Goal: Transaction & Acquisition: Purchase product/service

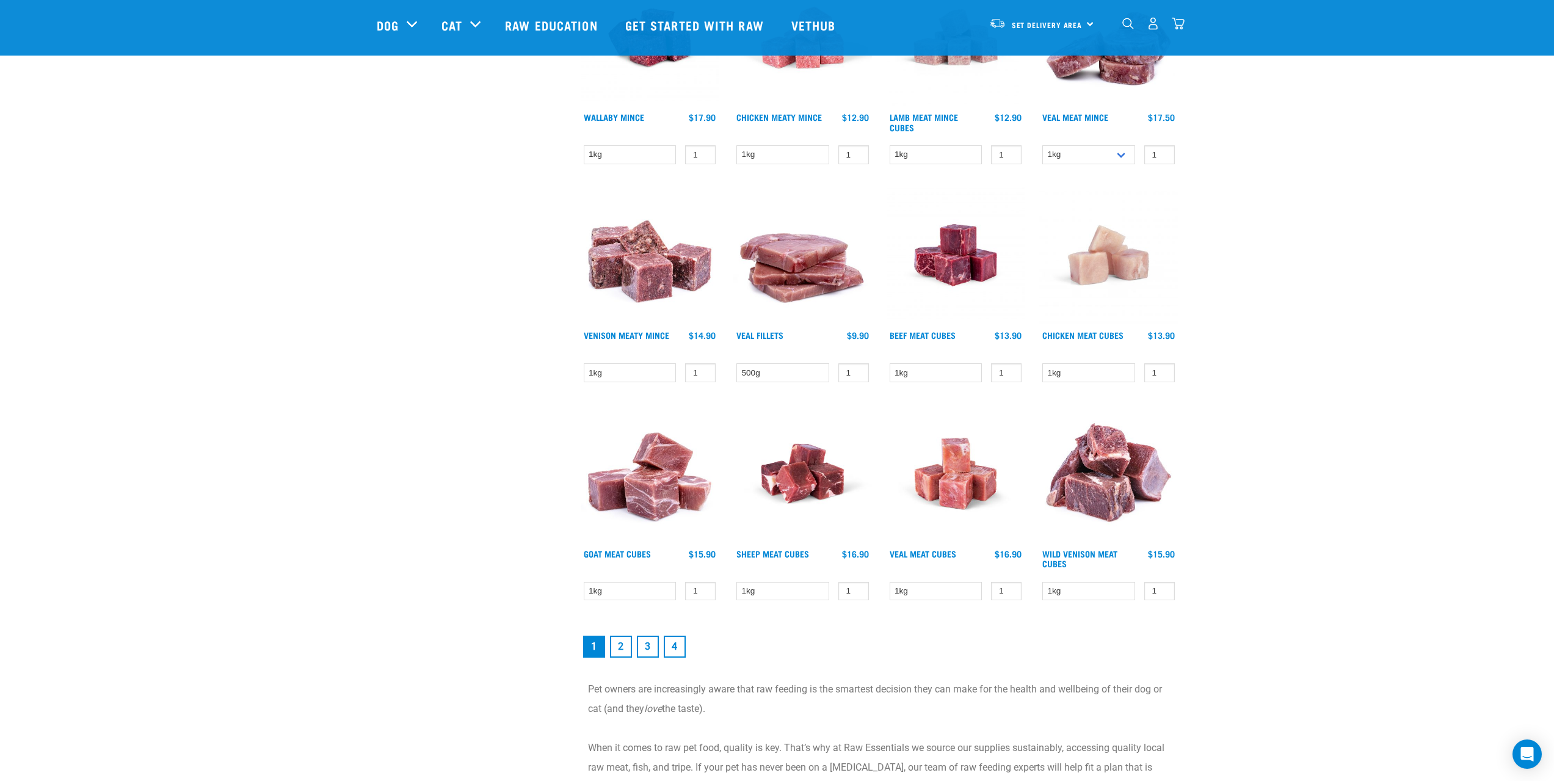
scroll to position [1465, 0]
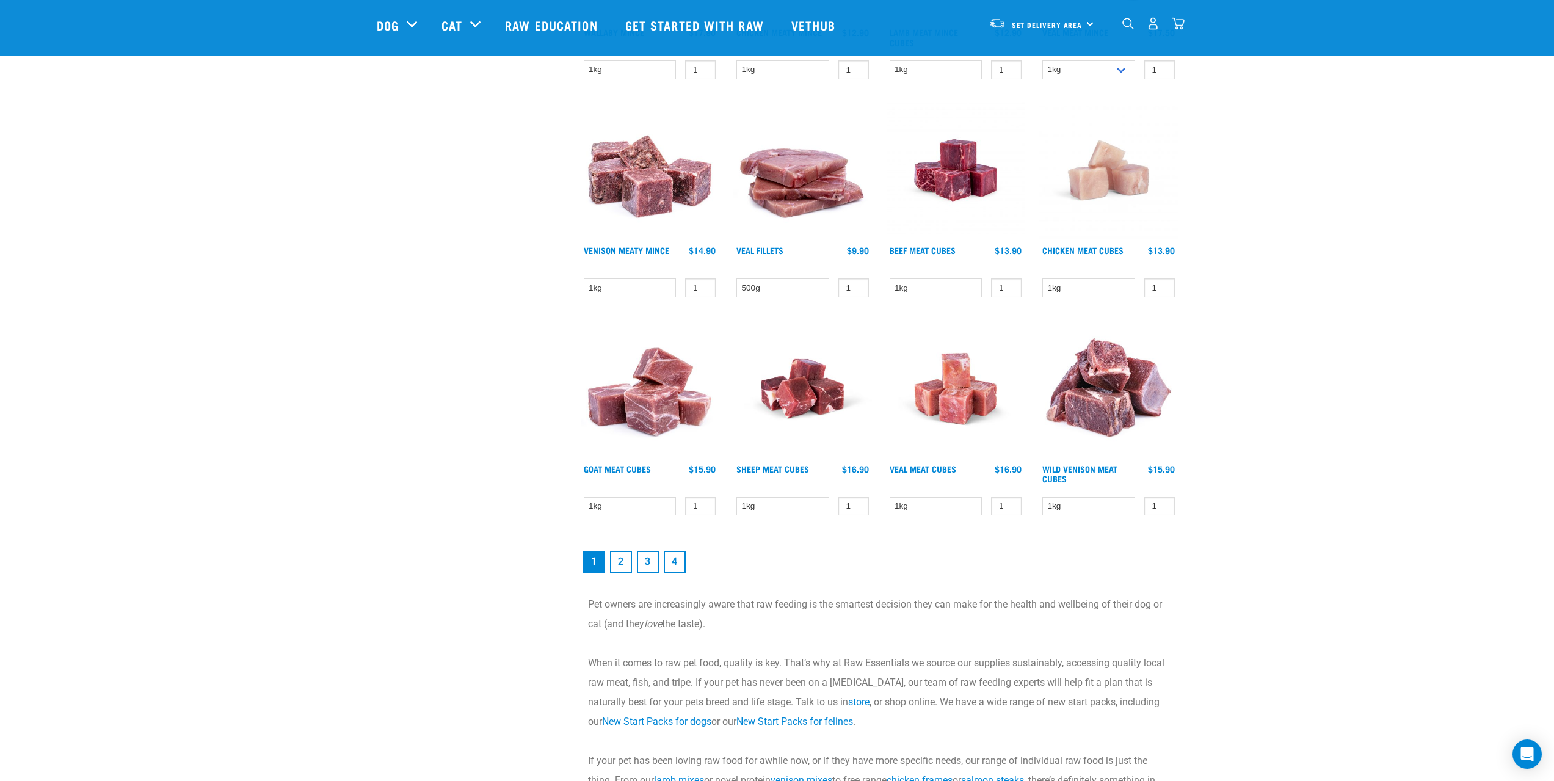
click at [620, 568] on link "2" at bounding box center [621, 562] width 22 height 22
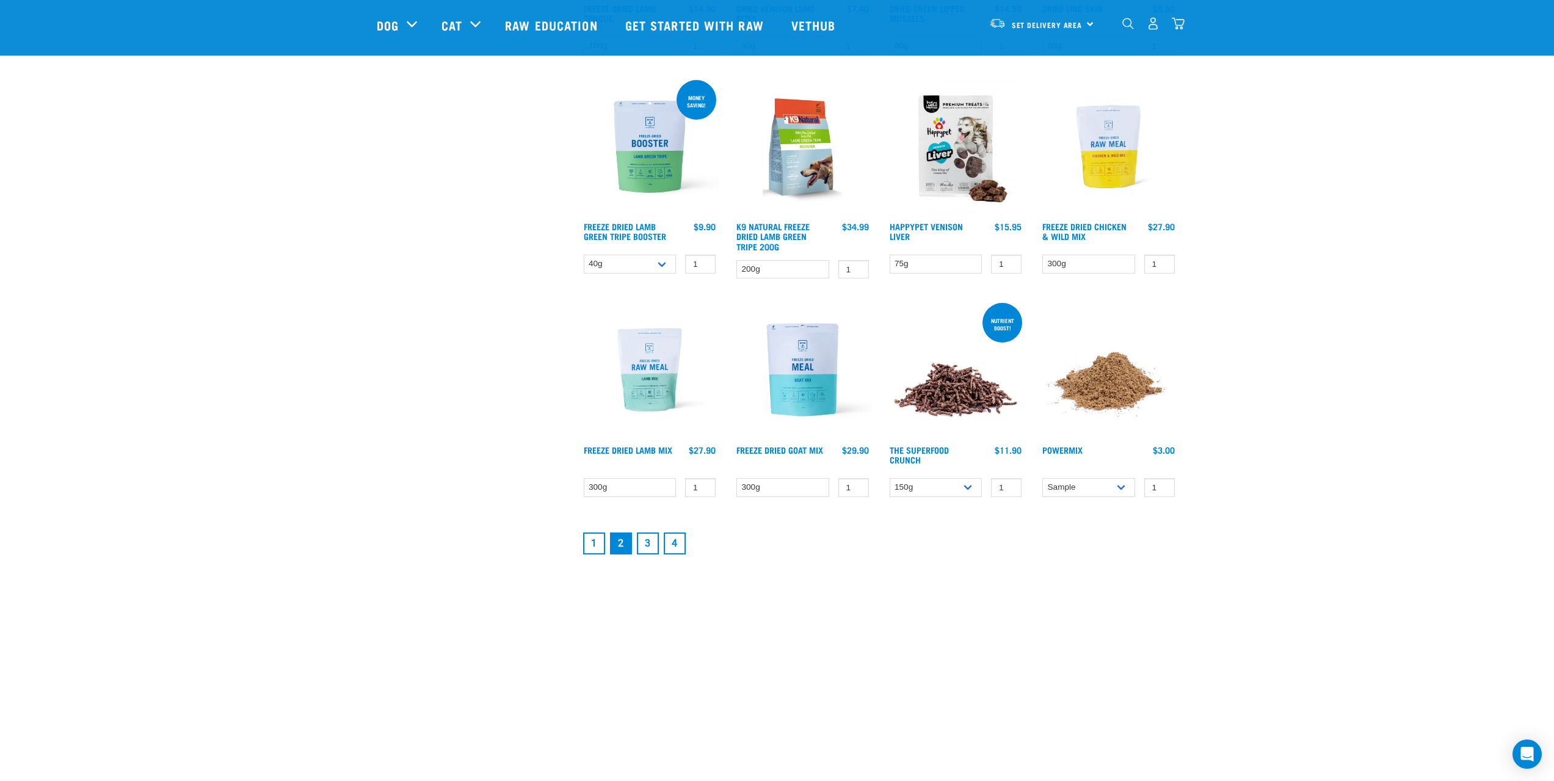
scroll to position [1526, 0]
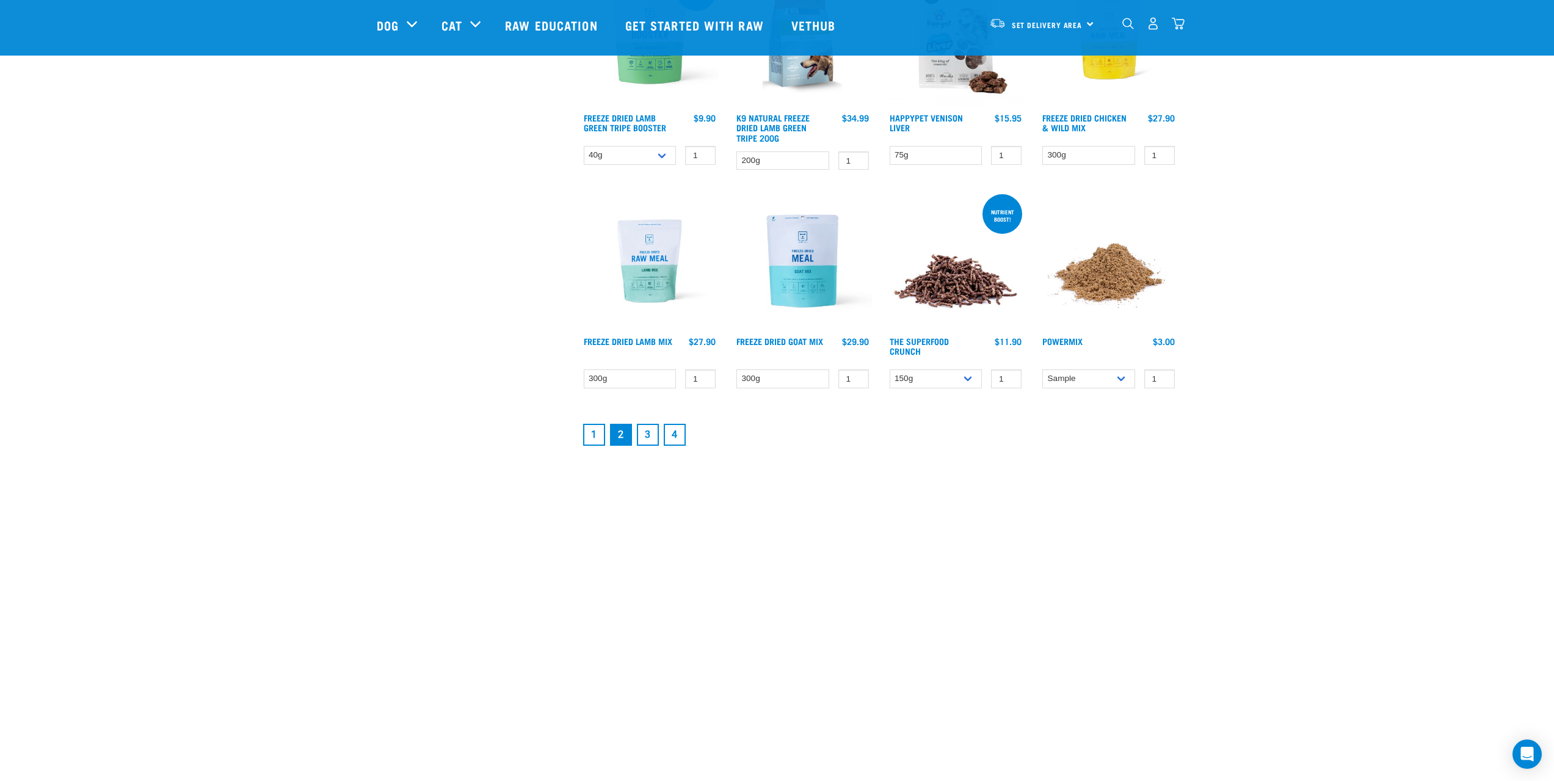
click at [593, 438] on link "1" at bounding box center [594, 435] width 22 height 22
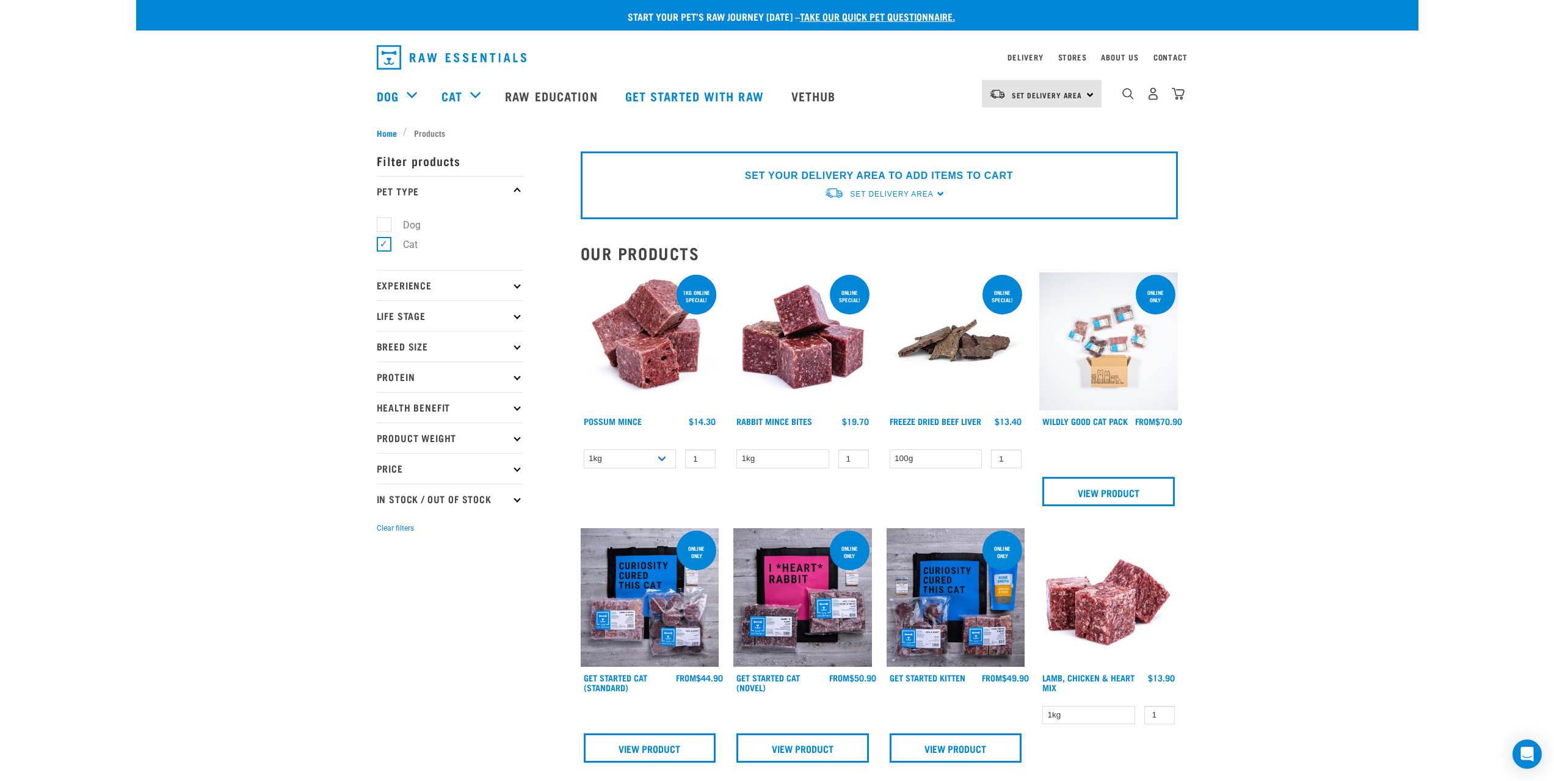
click at [499, 288] on p "Experience" at bounding box center [450, 285] width 147 height 31
click at [388, 222] on label "Dog" at bounding box center [404, 224] width 42 height 15
click at [385, 222] on input "Dog" at bounding box center [381, 223] width 8 height 8
checkbox input "true"
click at [385, 244] on label "Cat" at bounding box center [402, 244] width 39 height 15
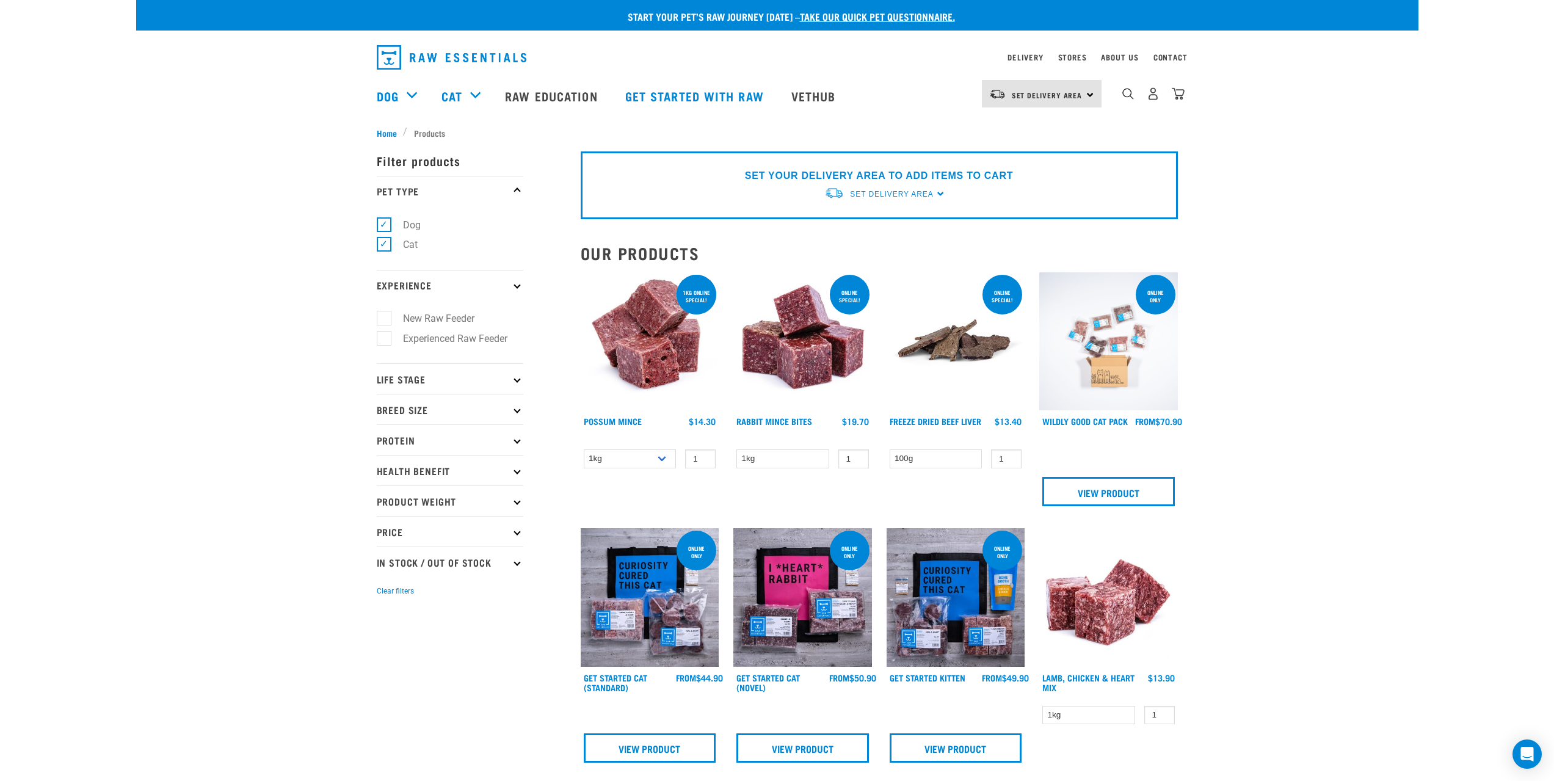
click at [385, 244] on input "Cat" at bounding box center [381, 243] width 8 height 8
checkbox input "false"
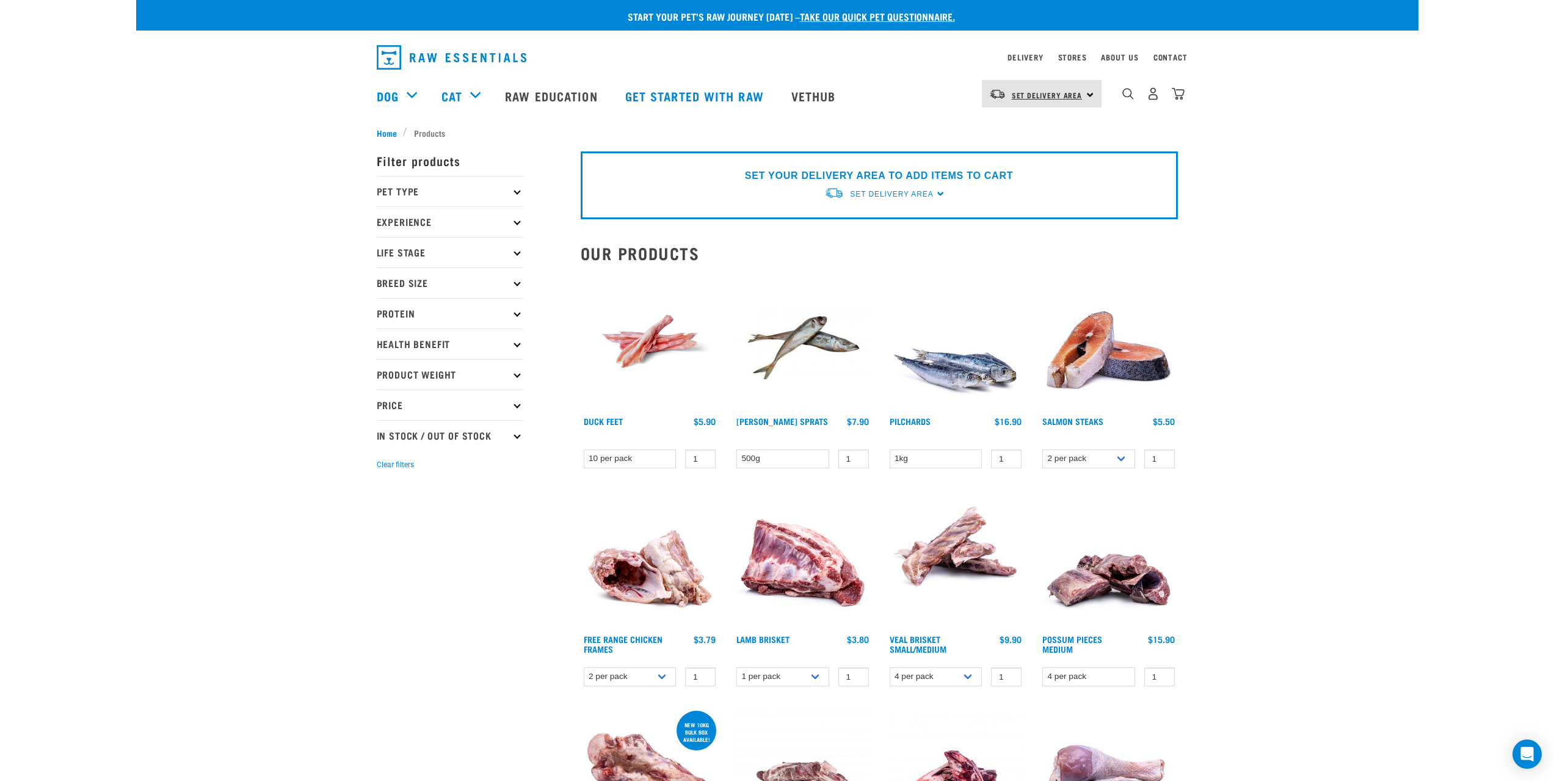
click at [1030, 97] on span "Set Delivery Area" at bounding box center [1047, 95] width 71 height 4
click at [1126, 90] on div "dropdown navigation" at bounding box center [1127, 93] width 13 height 13
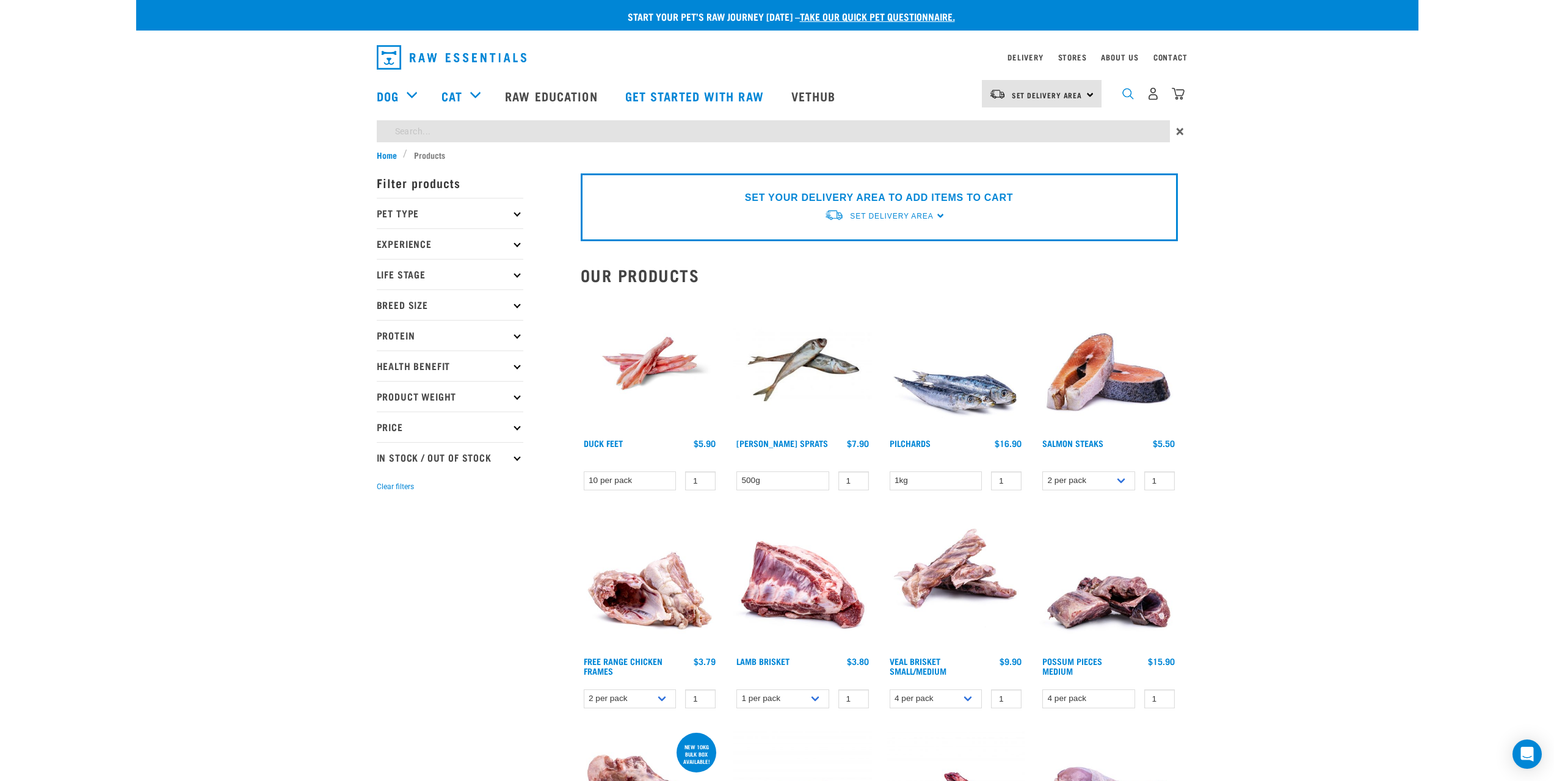
click at [1124, 100] on img "dropdown navigation" at bounding box center [1128, 94] width 12 height 12
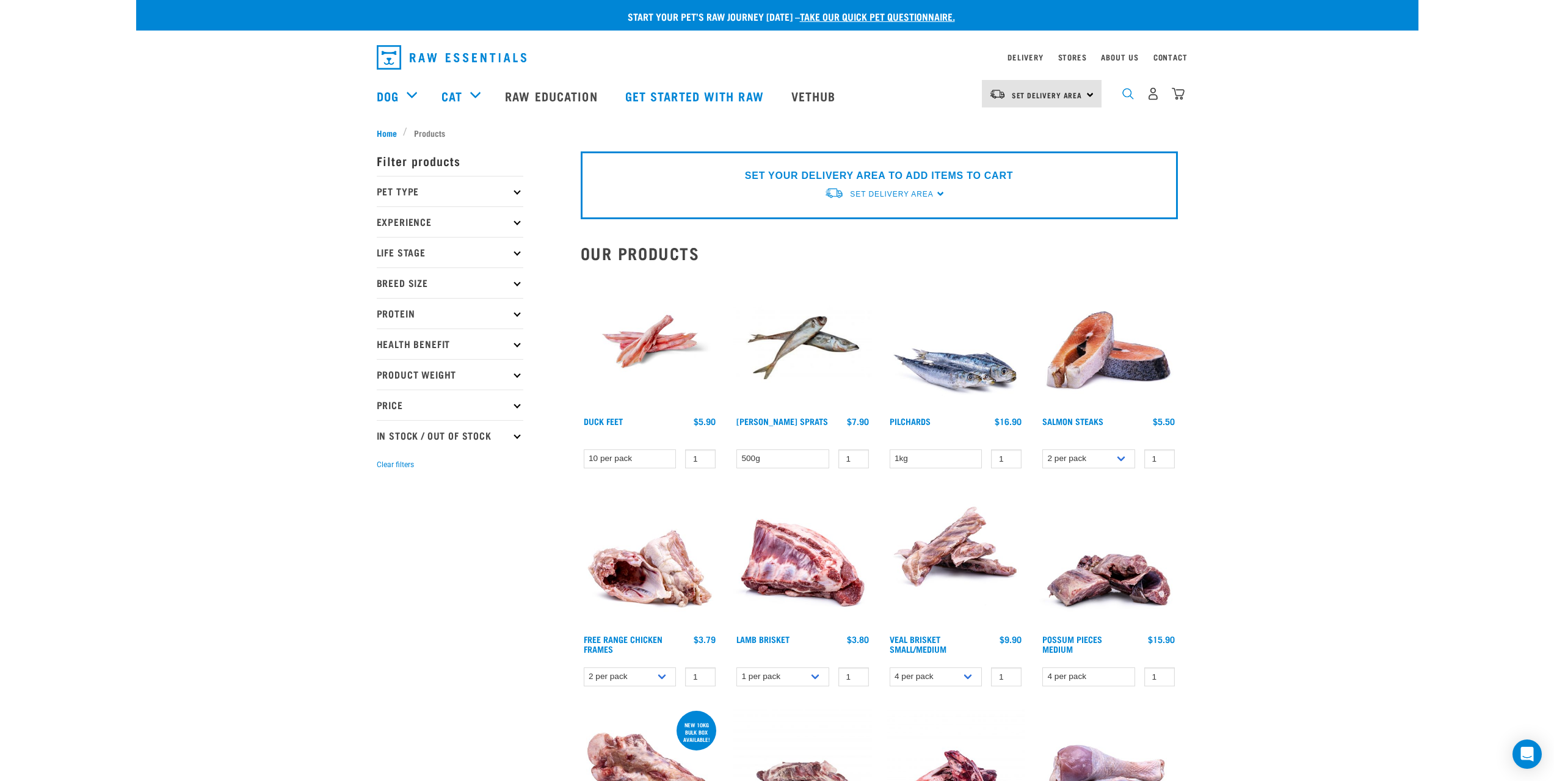
click at [1125, 97] on img "dropdown navigation" at bounding box center [1128, 94] width 12 height 12
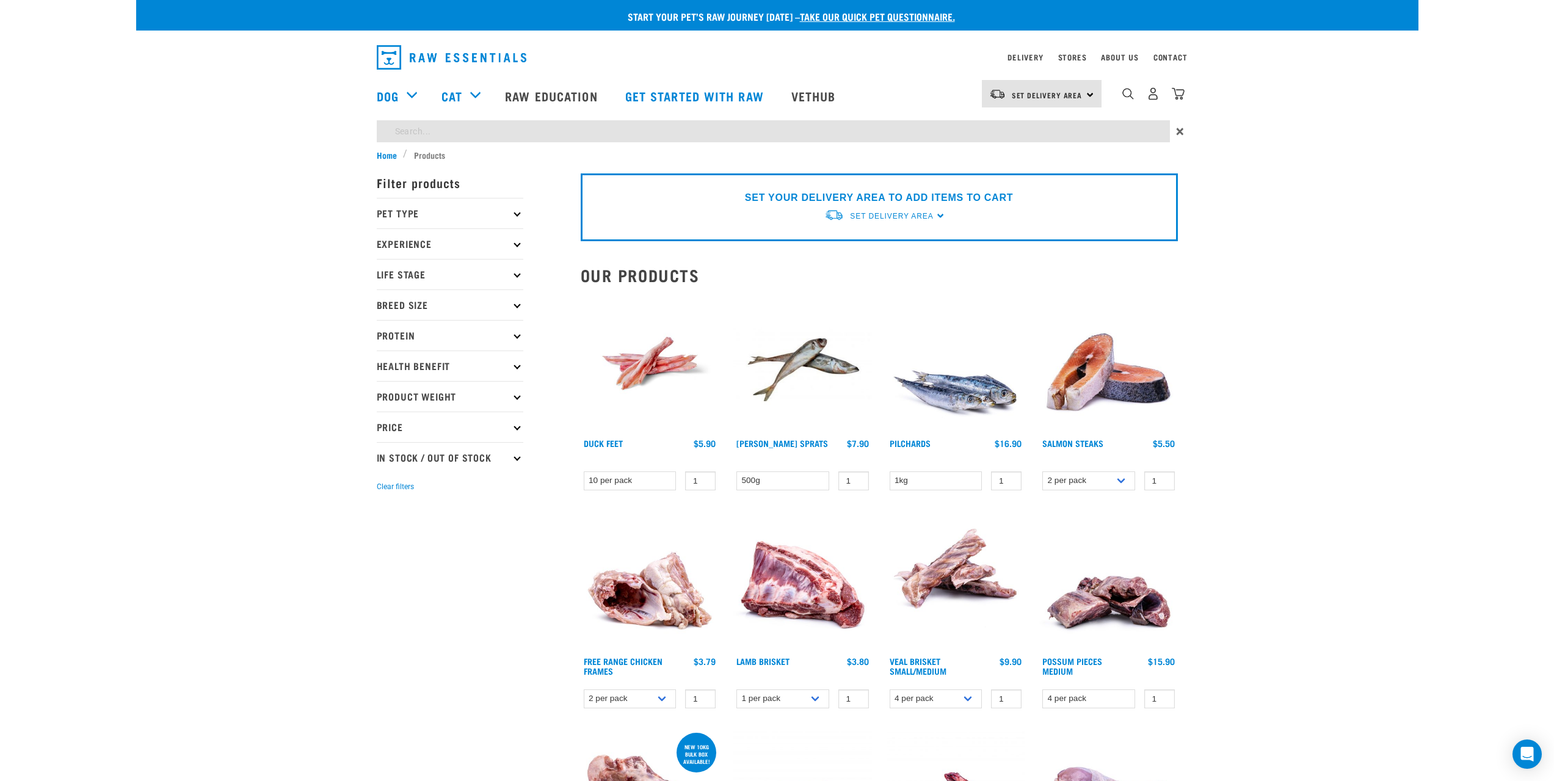
click at [445, 137] on input "search" at bounding box center [773, 131] width 793 height 22
type input "shoulder"
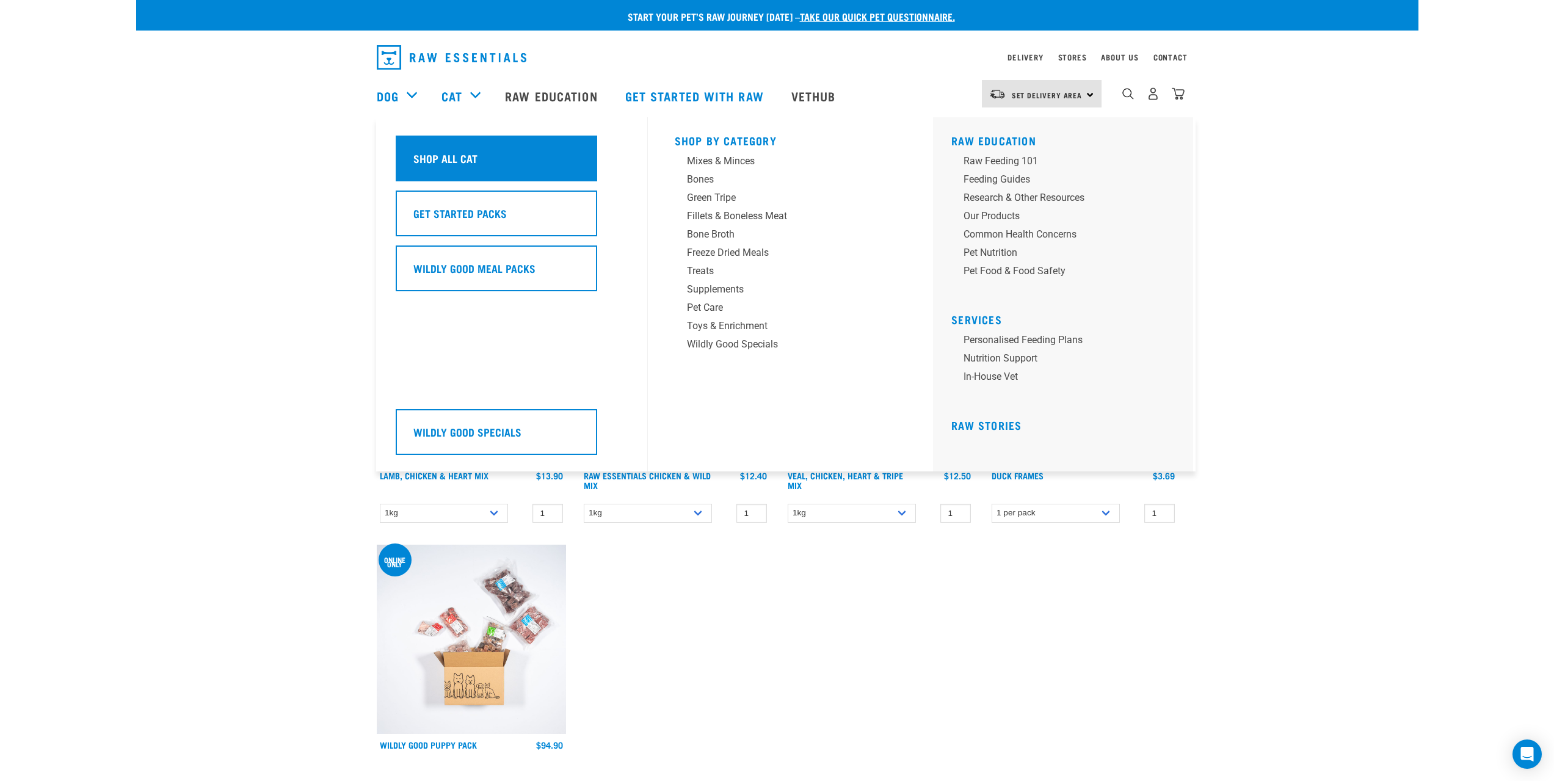
click at [456, 150] on div "Shop All Cat" at bounding box center [496, 159] width 201 height 46
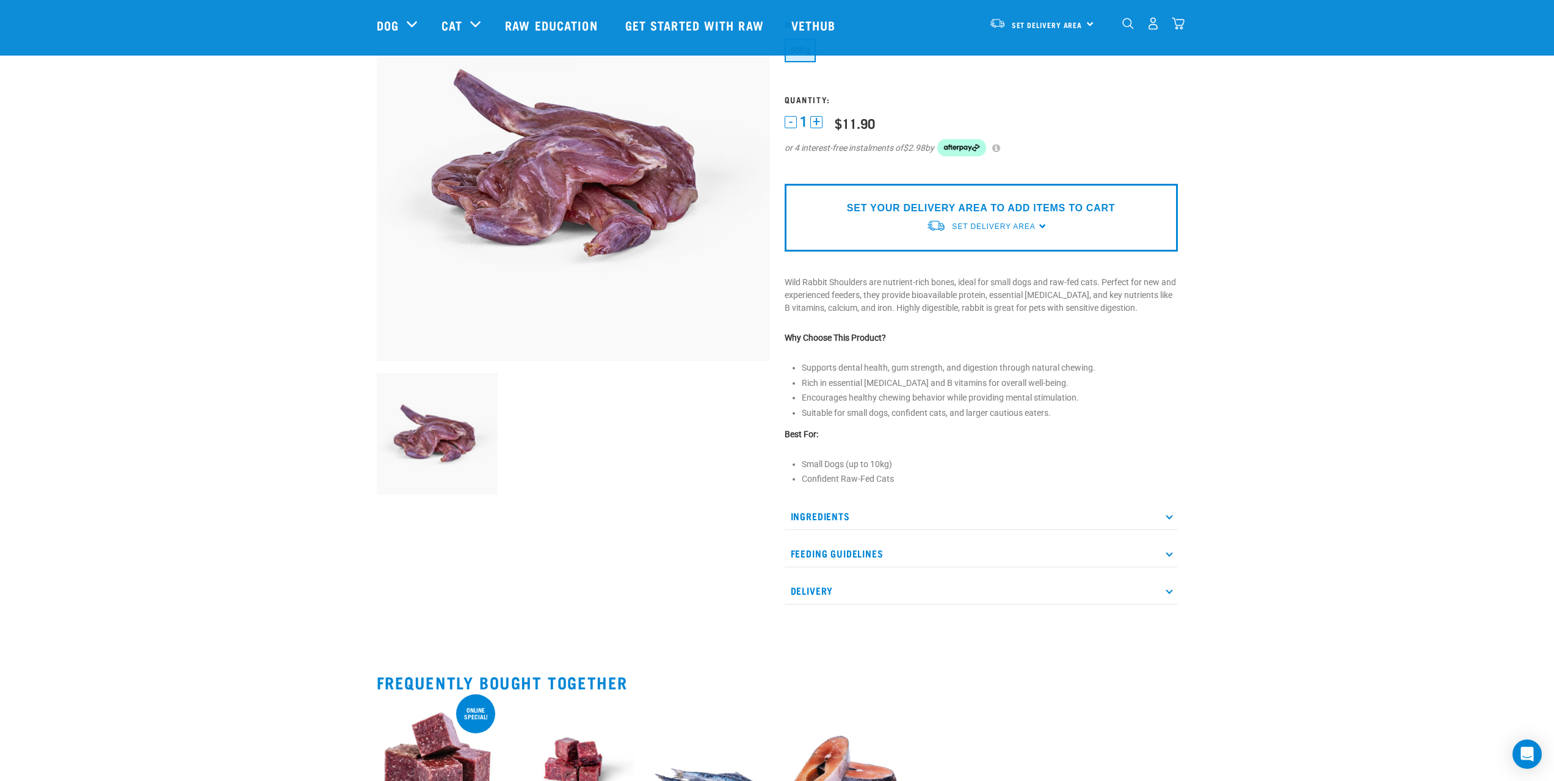
scroll to position [122, 0]
click at [1145, 516] on p "Ingredients" at bounding box center [980, 515] width 393 height 27
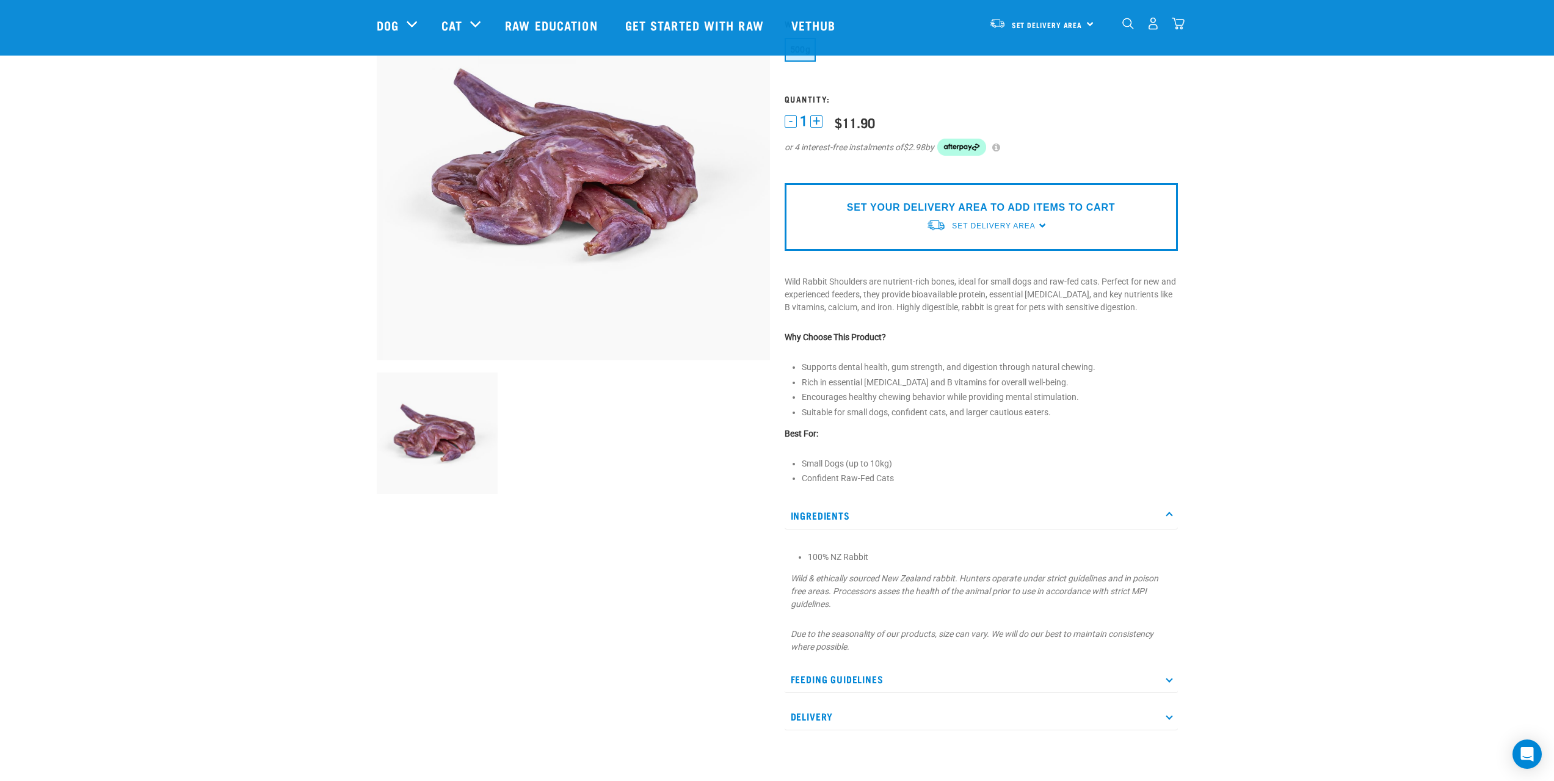
scroll to position [183, 0]
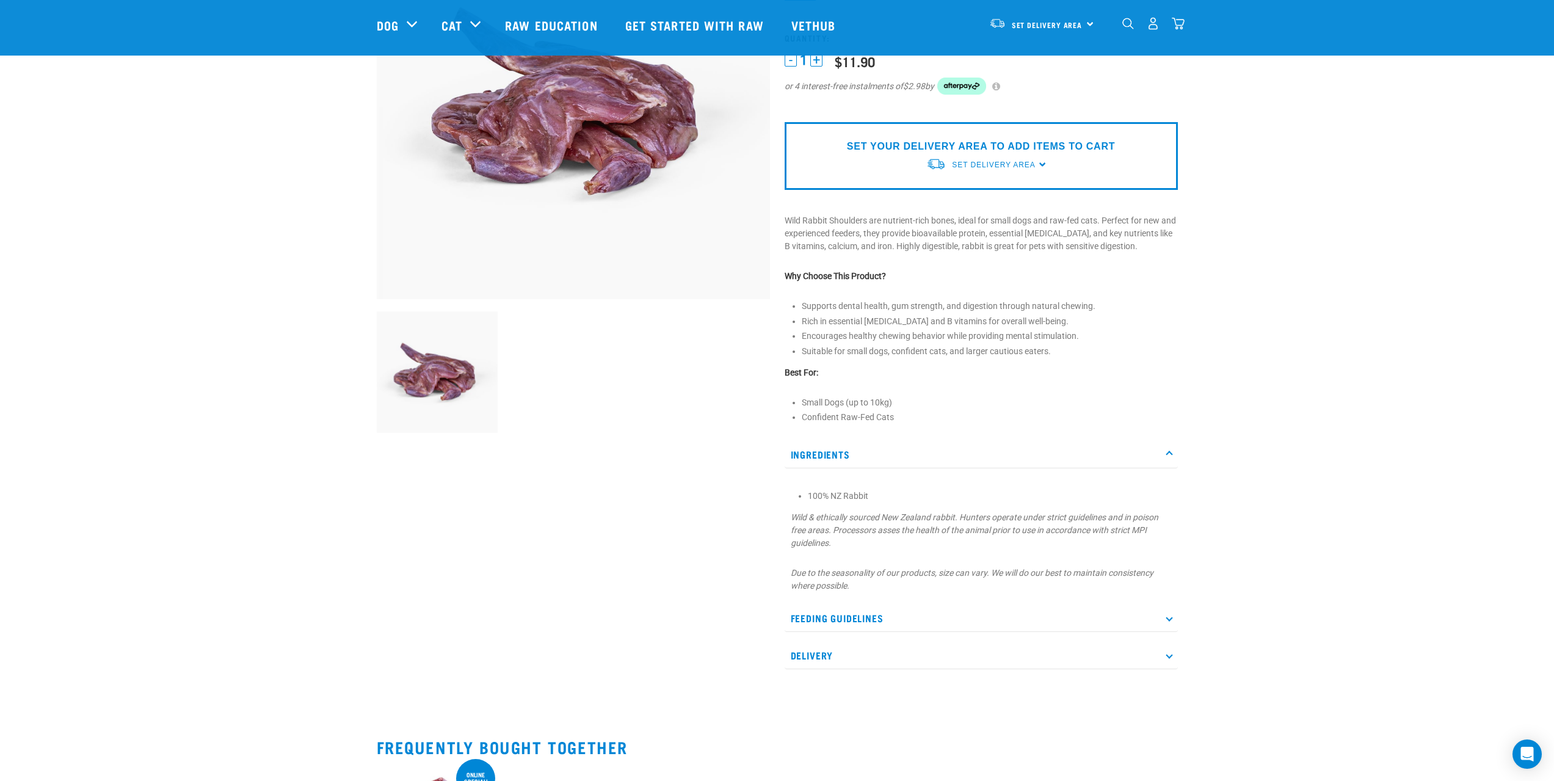
click at [842, 620] on p "Feeding Guidelines" at bounding box center [980, 617] width 393 height 27
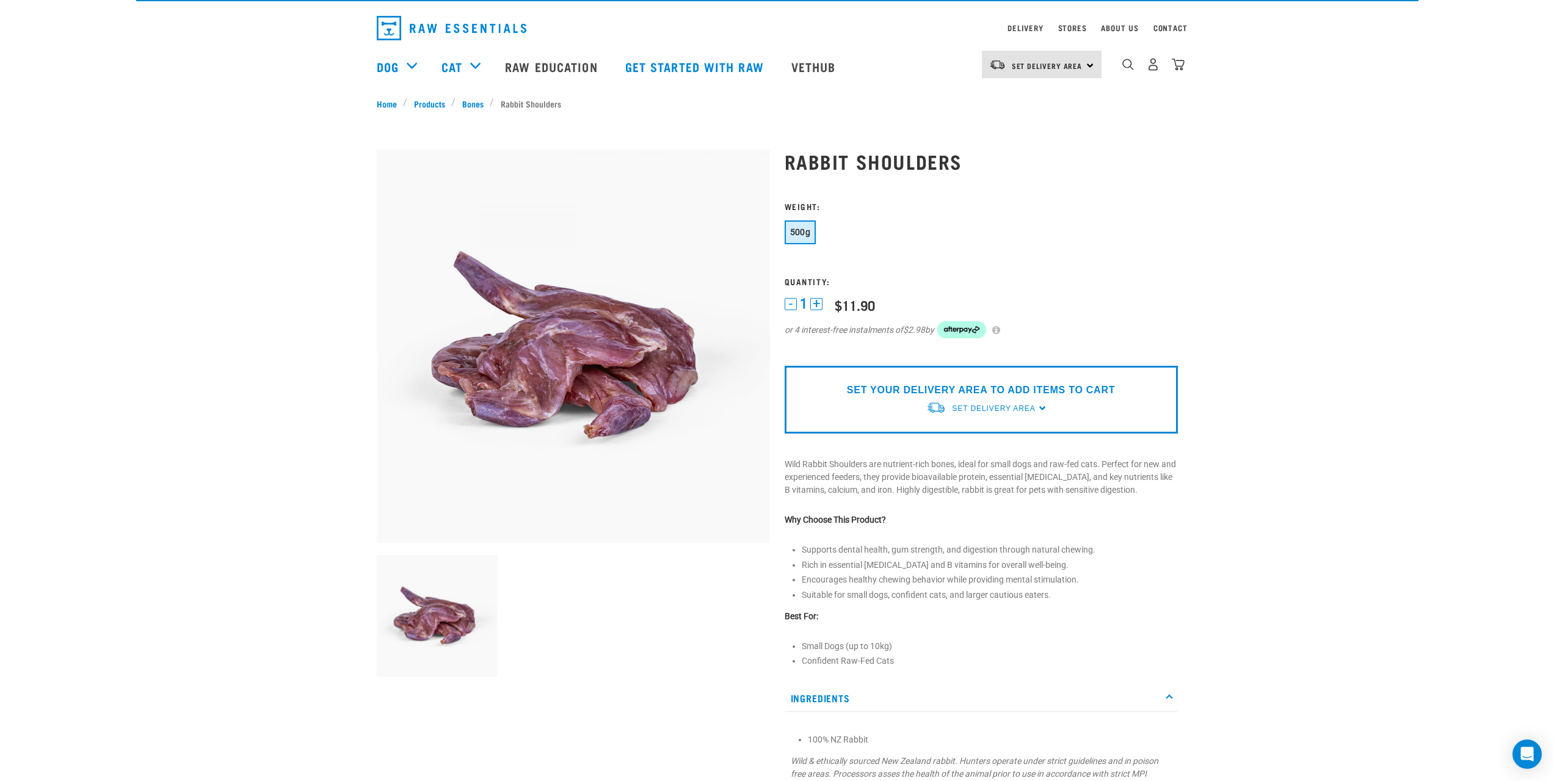
scroll to position [0, 0]
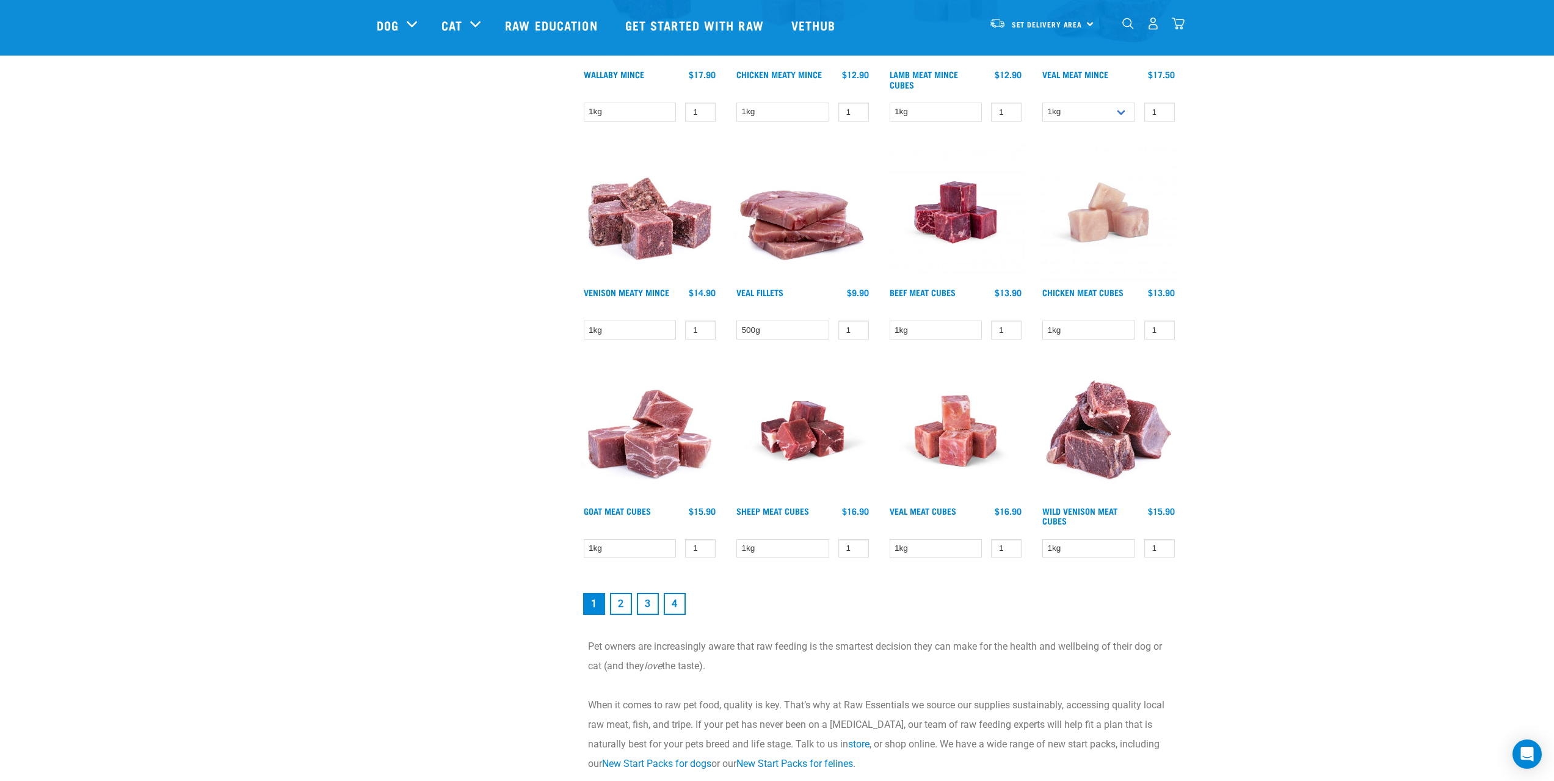
scroll to position [1587, 0]
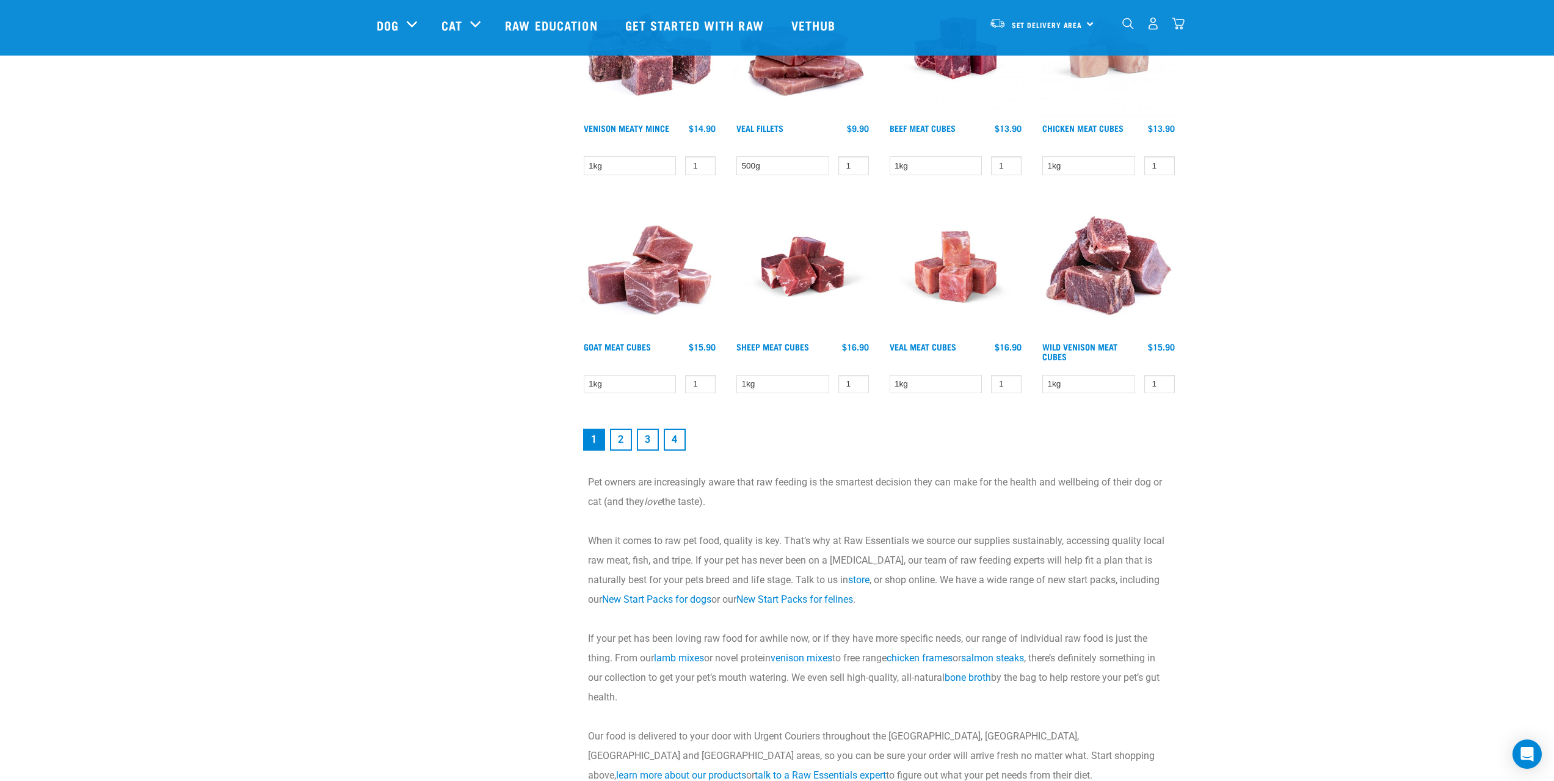
click at [620, 437] on link "2" at bounding box center [621, 440] width 22 height 22
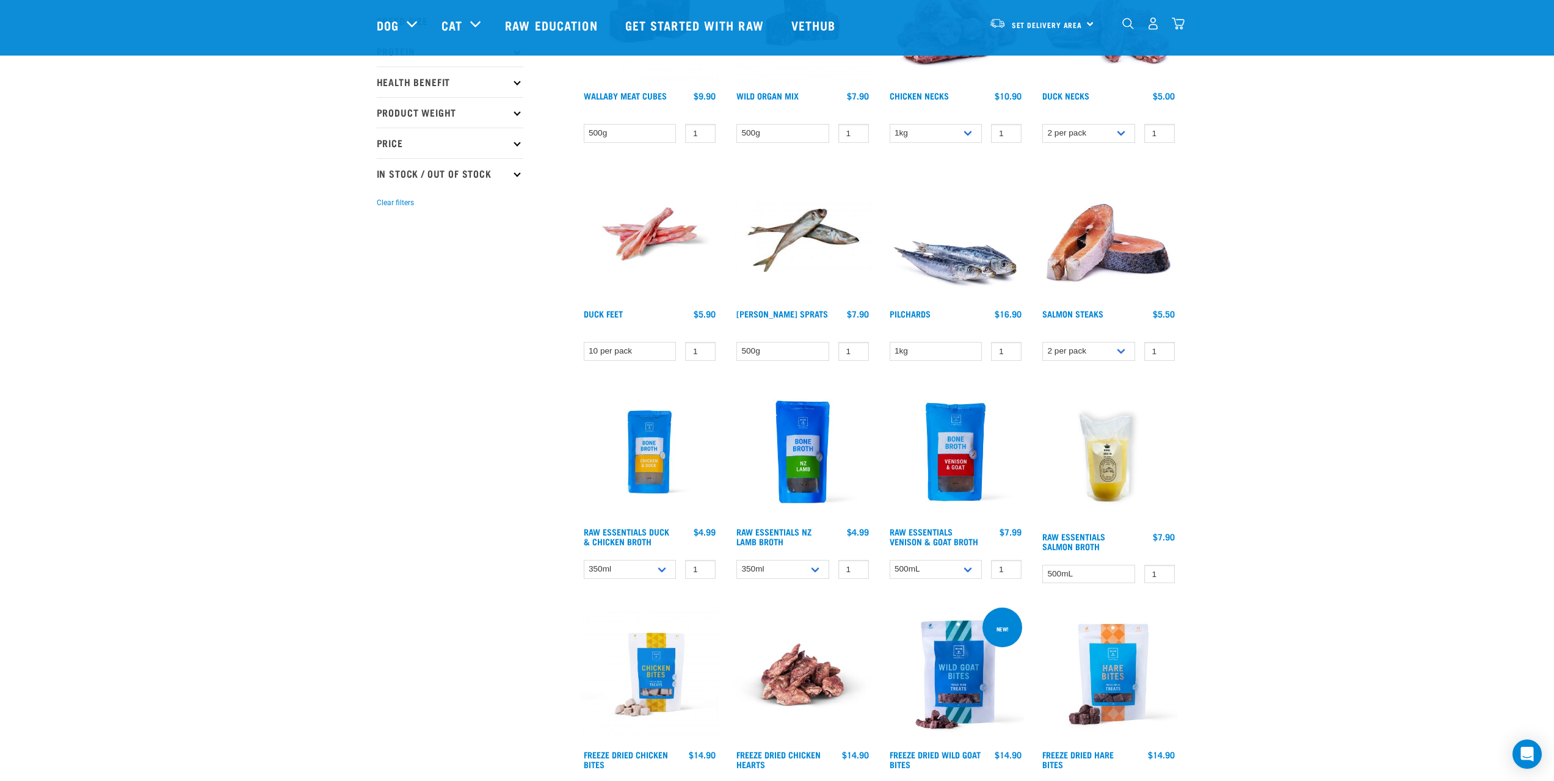
scroll to position [61, 0]
